Goal: Task Accomplishment & Management: Manage account settings

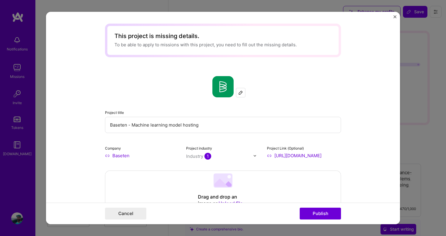
select select "CA"
select select "Right Now"
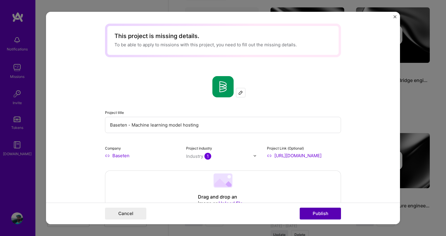
click at [308, 213] on button "Publish" at bounding box center [320, 214] width 41 height 12
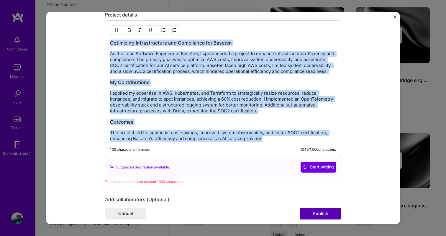
scroll to position [754, 0]
click at [170, 114] on p "I applied my expertise in AWS, Kubernetes, and Terraform to strategically resiz…" at bounding box center [223, 102] width 226 height 24
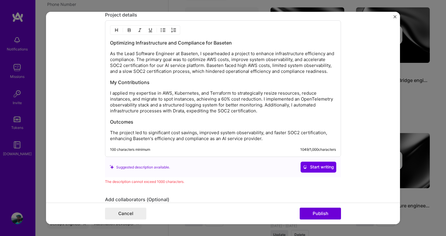
click at [135, 125] on h3 "Outcomes" at bounding box center [223, 122] width 226 height 6
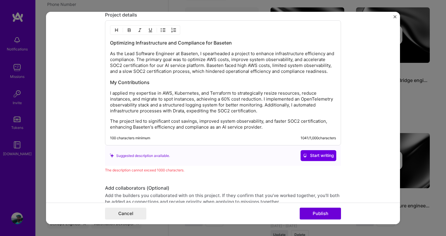
click at [225, 161] on div "Suggested description available. Start writing" at bounding box center [223, 155] width 227 height 11
click at [238, 130] on p "The project led to significant cost savings, improved system observability, and…" at bounding box center [223, 124] width 226 height 12
